Goal: Task Accomplishment & Management: Use online tool/utility

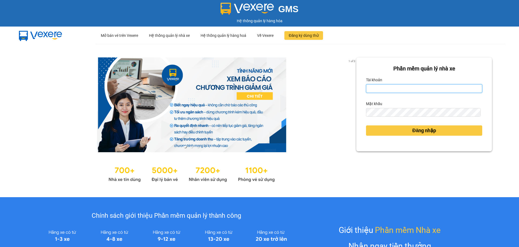
click at [395, 86] on input "Tài khoản" at bounding box center [424, 88] width 116 height 9
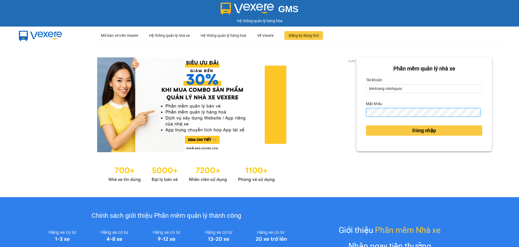
click at [366, 125] on button "Đăng nhập" at bounding box center [424, 130] width 116 height 10
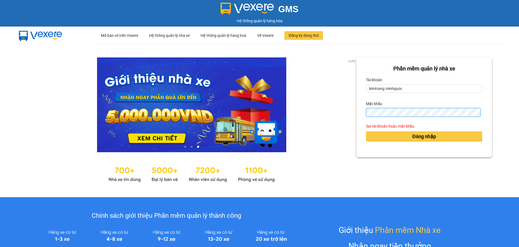
click at [366, 131] on button "Đăng nhập" at bounding box center [424, 136] width 116 height 10
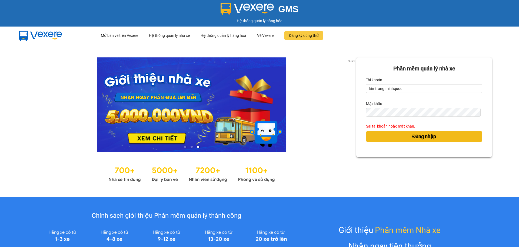
click at [401, 137] on button "Đăng nhập" at bounding box center [424, 136] width 116 height 10
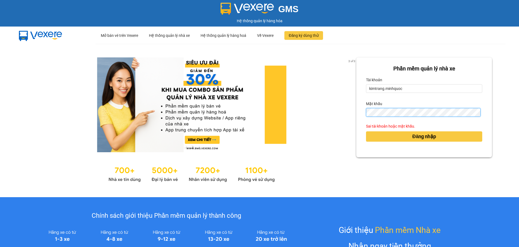
click at [366, 131] on button "Đăng nhập" at bounding box center [424, 136] width 116 height 10
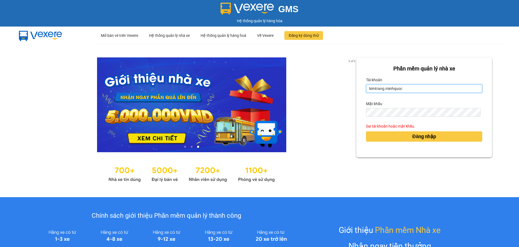
click at [413, 90] on input "kimtrang.minhquoc" at bounding box center [424, 88] width 116 height 9
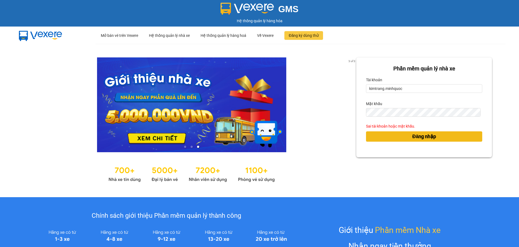
click at [416, 135] on span "Đăng nhập" at bounding box center [425, 137] width 24 height 8
click at [415, 136] on span "Đăng nhập" at bounding box center [425, 137] width 24 height 8
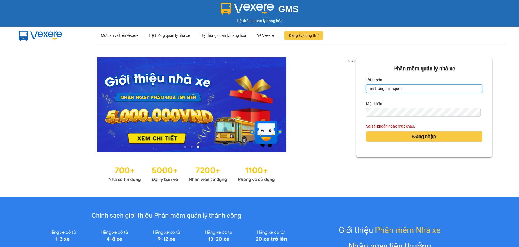
click at [411, 88] on input "kimtrang.minhquoc" at bounding box center [424, 88] width 116 height 9
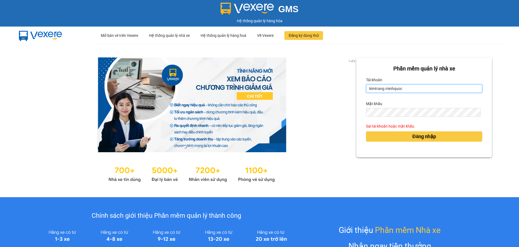
type input "kimtrang.minhquoc"
click at [366, 88] on input "kimtrang.minhquoc" at bounding box center [424, 88] width 116 height 9
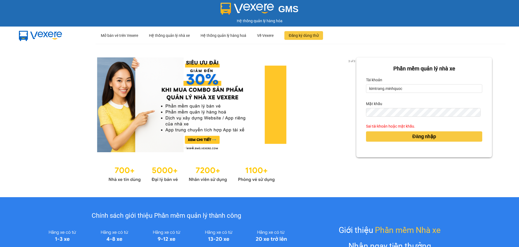
click at [416, 117] on form "Phần mềm quản lý nhà xe Tài khoản kimtrang.minhquoc Mật khẩu Sai tài khoản hoặc…" at bounding box center [424, 107] width 116 height 86
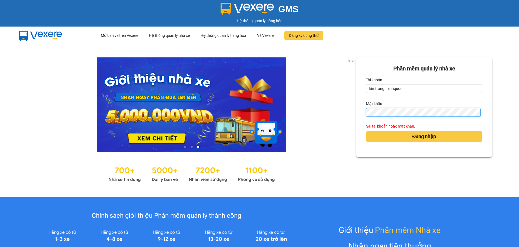
click at [366, 131] on button "Đăng nhập" at bounding box center [424, 136] width 116 height 10
